Goal: Find specific page/section: Find specific page/section

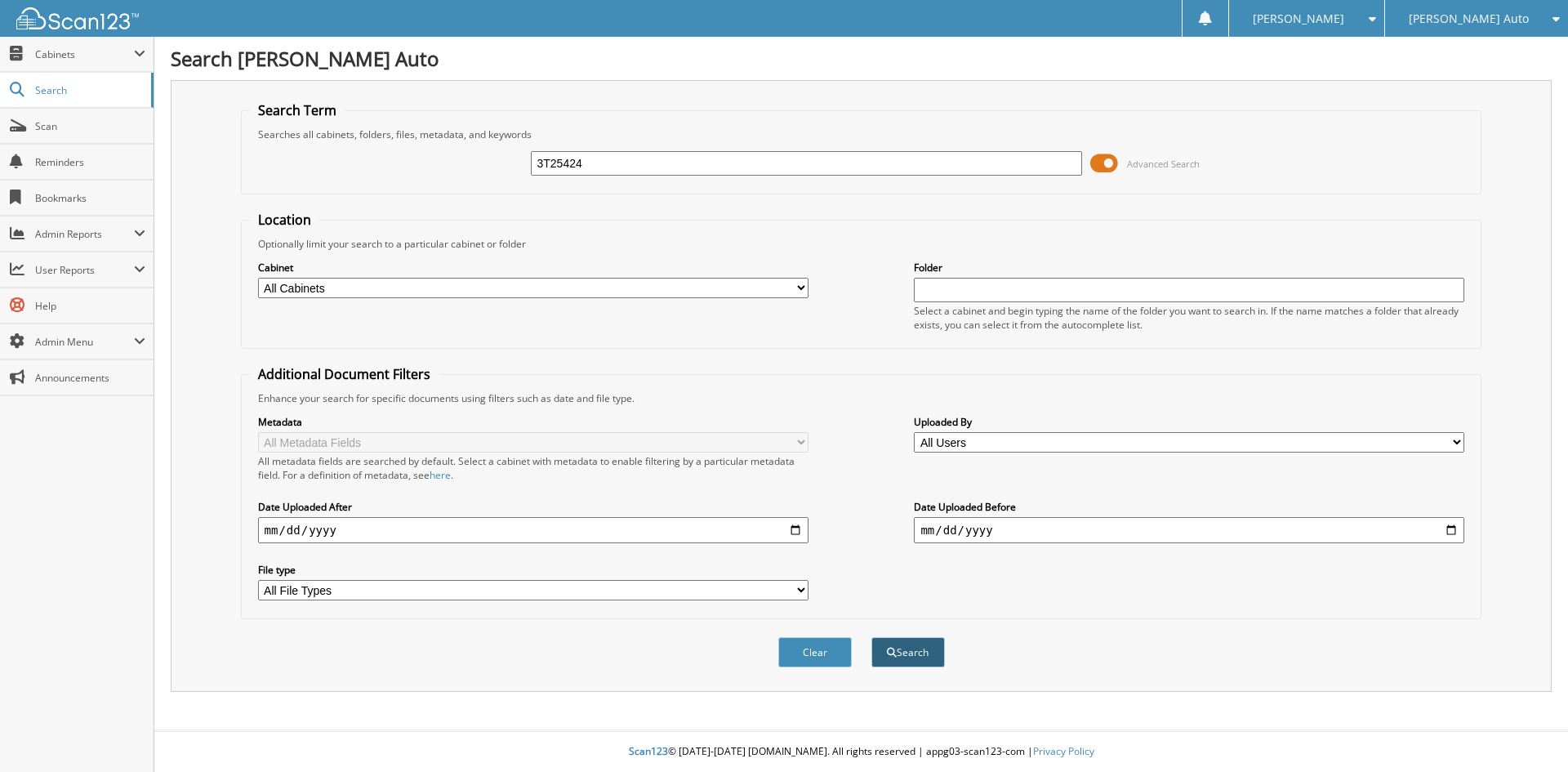
type input "3T25424"
click at [894, 662] on button "Search" at bounding box center [907, 651] width 73 height 30
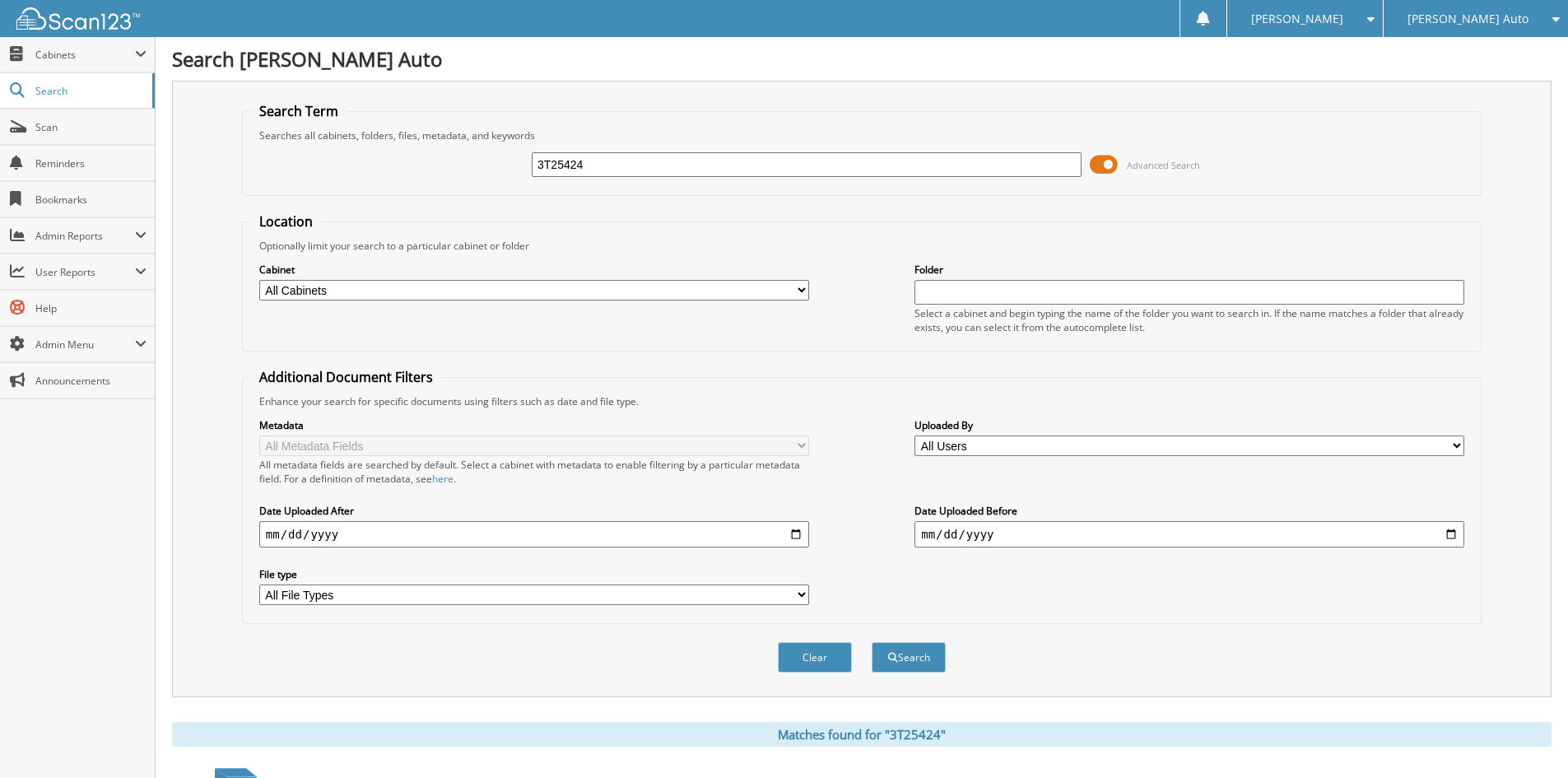
click at [1107, 171] on span at bounding box center [1104, 164] width 28 height 24
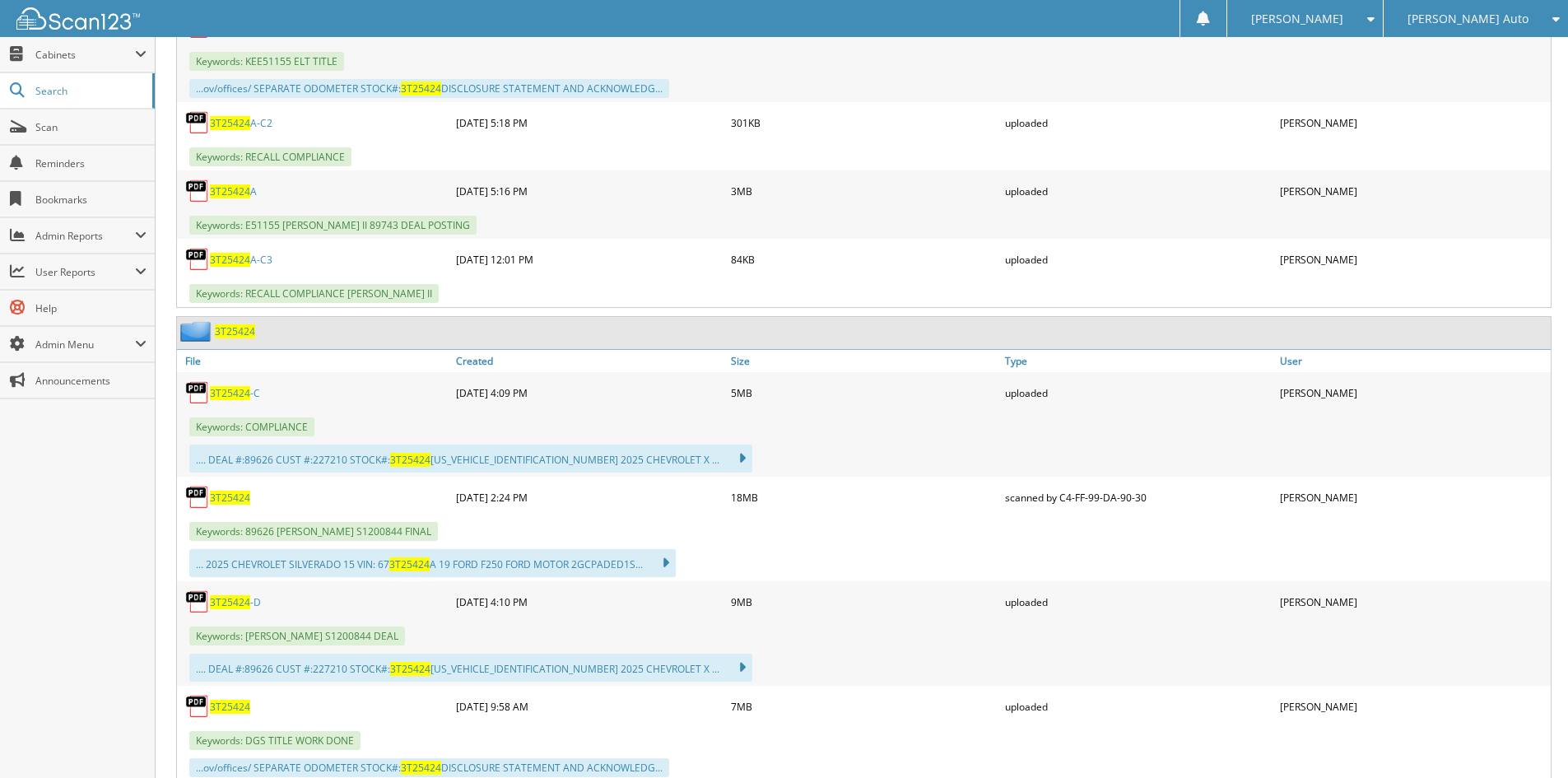
scroll to position [905, 0]
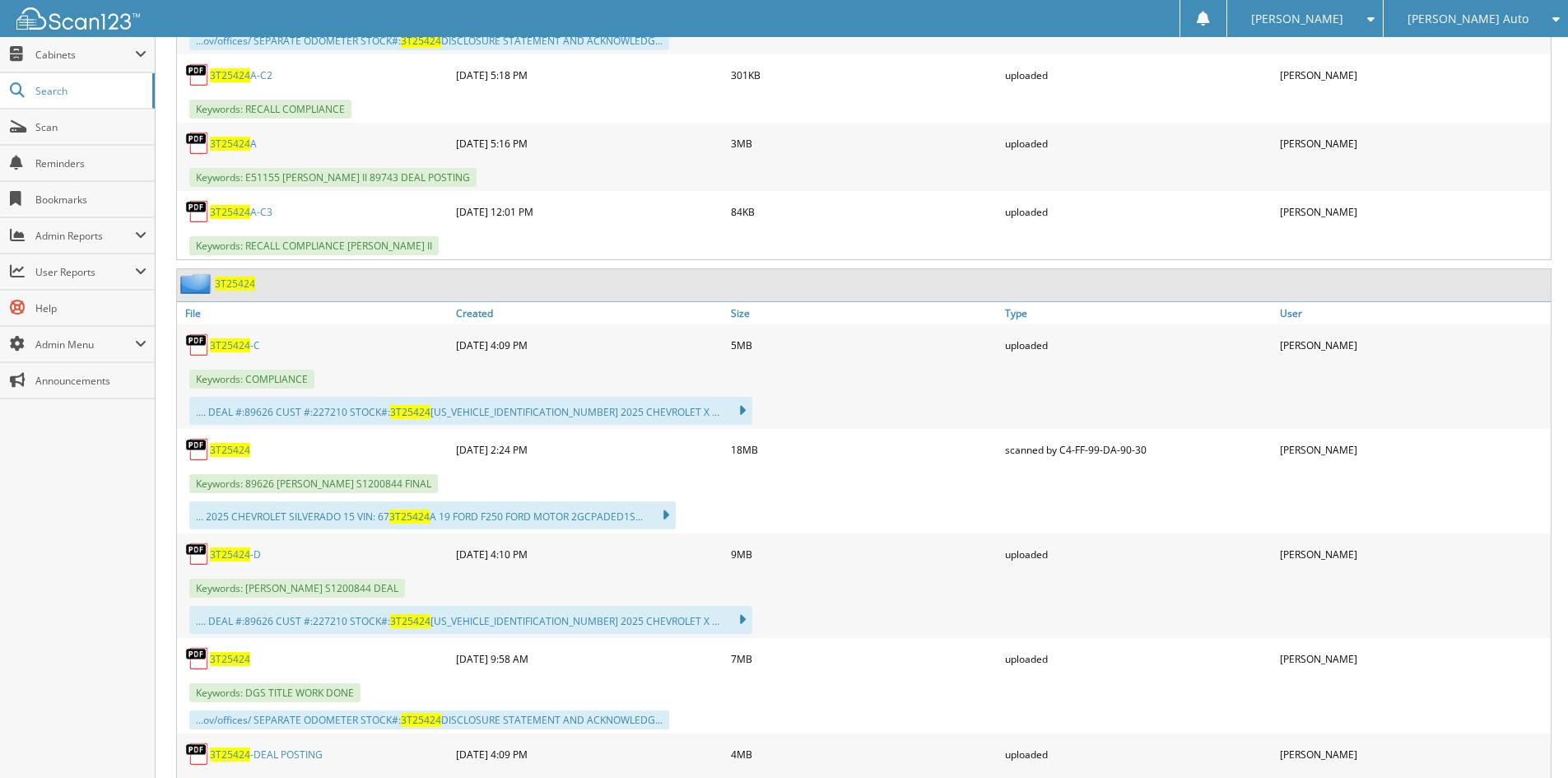
click at [235, 350] on span "3T25424" at bounding box center [230, 345] width 40 height 14
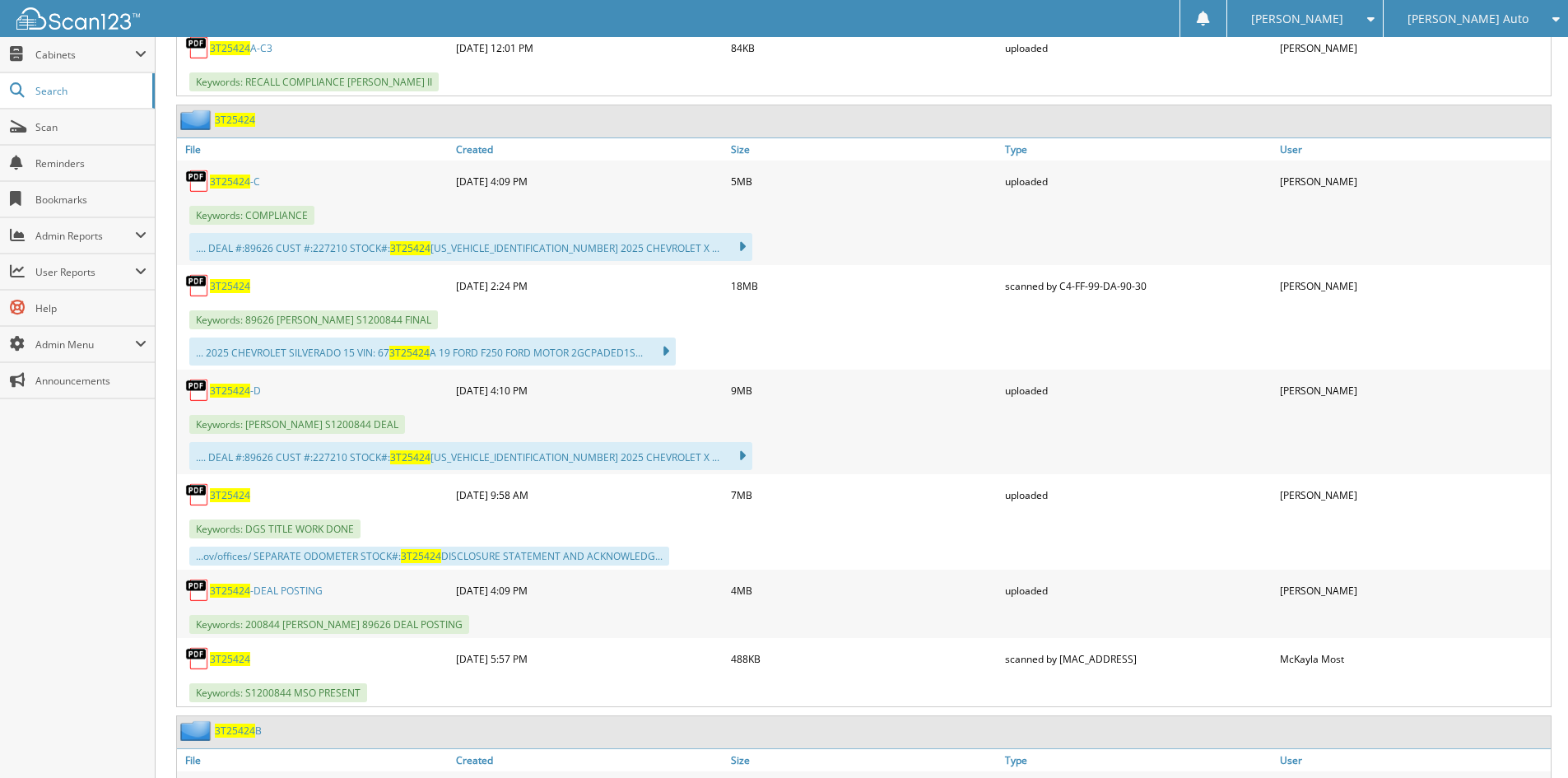
scroll to position [1070, 0]
